Goal: Task Accomplishment & Management: Manage account settings

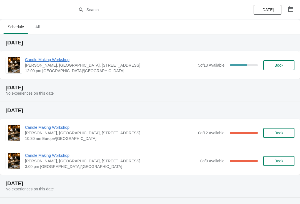
click at [109, 71] on span "12:00 pm [GEOGRAPHIC_DATA]/[GEOGRAPHIC_DATA]" at bounding box center [110, 71] width 170 height 6
click at [108, 59] on span "Candle Making Workshop" at bounding box center [110, 60] width 170 height 6
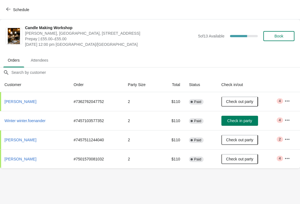
click at [290, 99] on icon "button" at bounding box center [287, 101] width 6 height 6
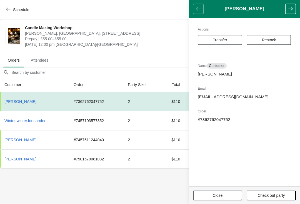
click at [293, 10] on icon "button" at bounding box center [291, 9] width 6 height 6
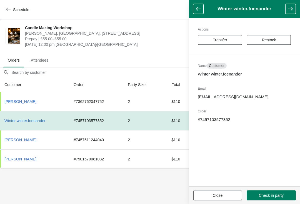
click at [291, 9] on icon "button" at bounding box center [290, 8] width 4 height 3
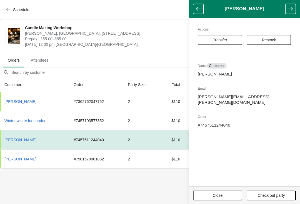
click at [295, 5] on button "button" at bounding box center [290, 9] width 11 height 10
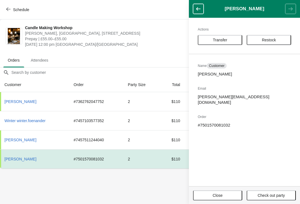
click at [217, 195] on span "Close" at bounding box center [218, 195] width 10 height 4
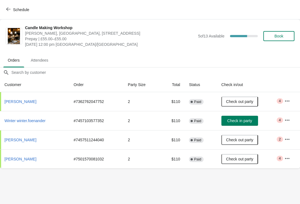
click at [14, 157] on span "[PERSON_NAME]" at bounding box center [20, 159] width 32 height 4
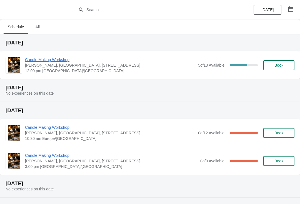
click at [64, 61] on span "Candle Making Workshop" at bounding box center [110, 60] width 170 height 6
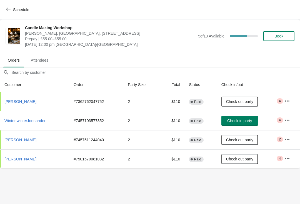
click at [26, 103] on span "[PERSON_NAME]" at bounding box center [20, 101] width 32 height 4
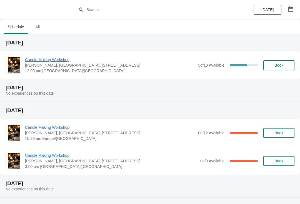
click at [47, 60] on span "Candle Making Workshop" at bounding box center [110, 60] width 170 height 6
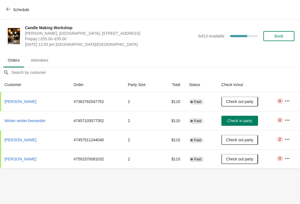
click at [278, 100] on span "Critical 4" at bounding box center [280, 101] width 6 height 6
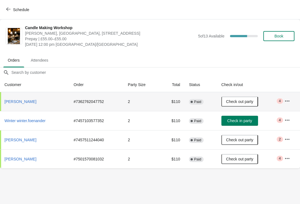
click at [289, 101] on icon "button" at bounding box center [287, 101] width 6 height 6
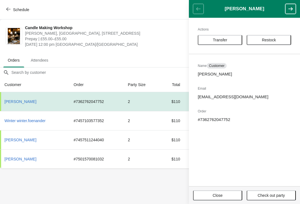
click at [215, 192] on button "Close" at bounding box center [217, 195] width 49 height 10
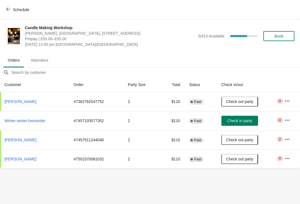
click at [81, 102] on td "# 7362762047752" at bounding box center [96, 101] width 54 height 19
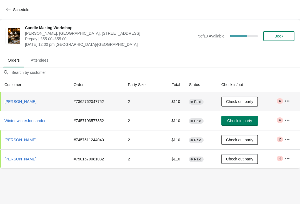
click at [91, 100] on td "# 7362762047752" at bounding box center [96, 101] width 54 height 19
click at [16, 160] on span "[PERSON_NAME]" at bounding box center [20, 159] width 32 height 4
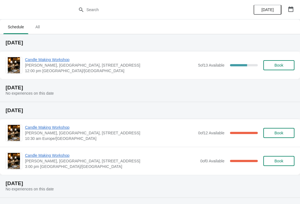
click at [36, 62] on span "Candle Making Workshop" at bounding box center [110, 60] width 170 height 6
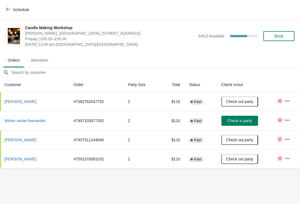
click at [45, 60] on span "Attendees" at bounding box center [39, 60] width 26 height 10
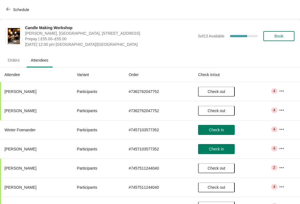
click at [287, 88] on button "button" at bounding box center [282, 91] width 10 height 10
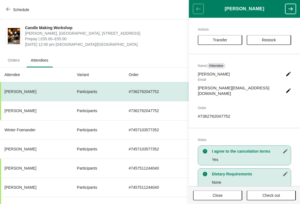
click at [295, 7] on button "button" at bounding box center [290, 9] width 11 height 10
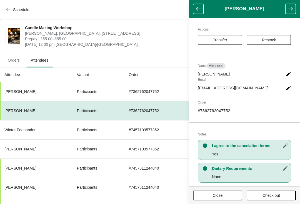
click at [295, 6] on button "button" at bounding box center [290, 9] width 11 height 10
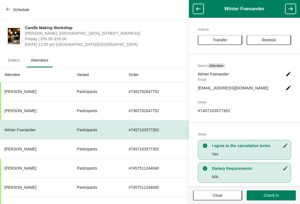
click at [295, 9] on button "button" at bounding box center [290, 9] width 11 height 10
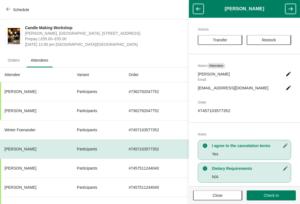
click at [295, 11] on button "button" at bounding box center [290, 9] width 11 height 10
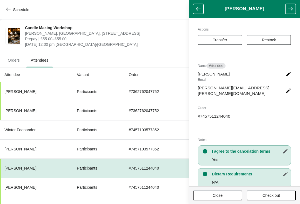
click at [295, 11] on button "button" at bounding box center [290, 9] width 11 height 10
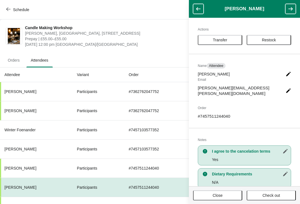
click at [295, 10] on button "button" at bounding box center [290, 9] width 11 height 10
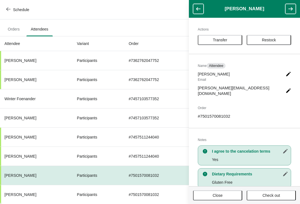
scroll to position [31, 0]
click at [222, 200] on button "Close" at bounding box center [217, 195] width 49 height 10
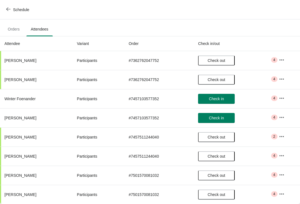
click at [9, 13] on button "Schedule" at bounding box center [18, 10] width 31 height 10
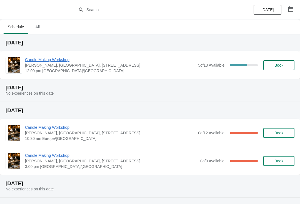
click at [30, 61] on span "Candle Making Workshop" at bounding box center [110, 60] width 170 height 6
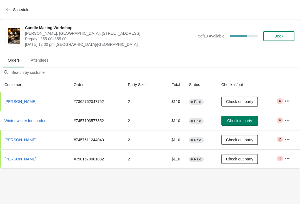
click at [41, 60] on span "Attendees" at bounding box center [39, 60] width 26 height 10
